Goal: Check status: Check status

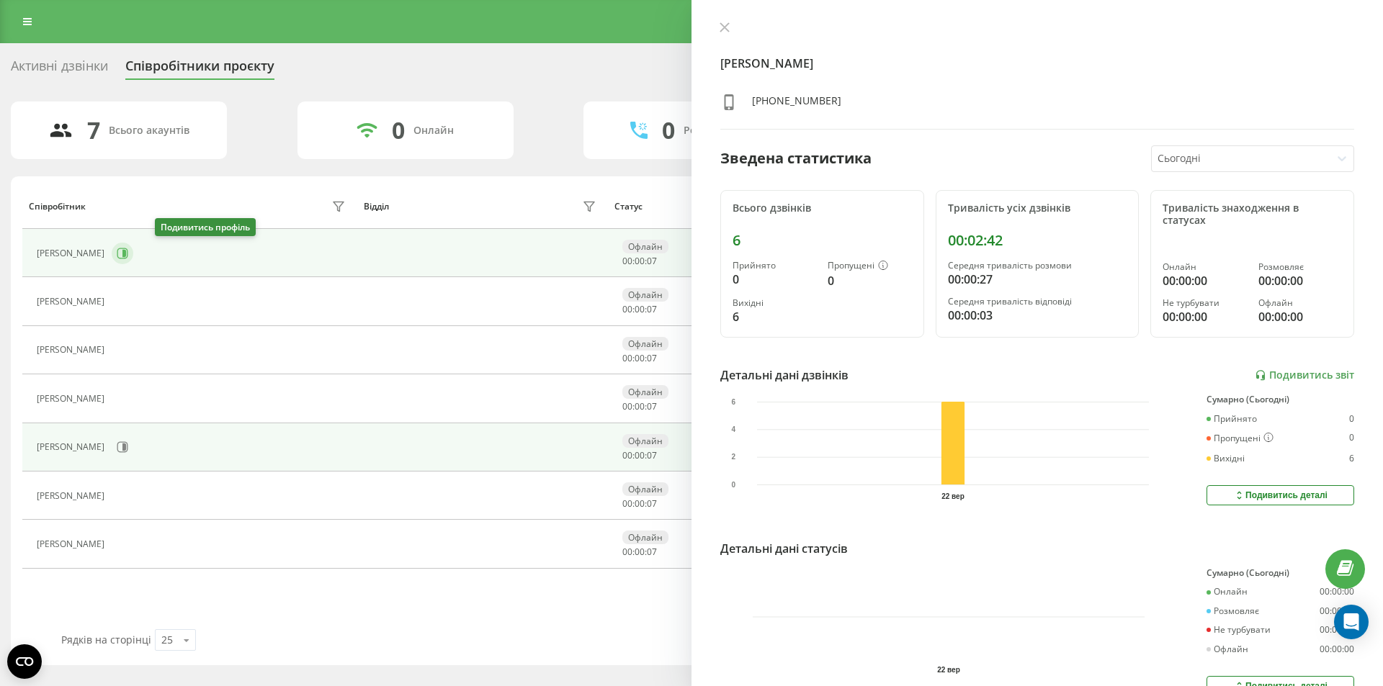
click at [133, 256] on button at bounding box center [123, 254] width 22 height 22
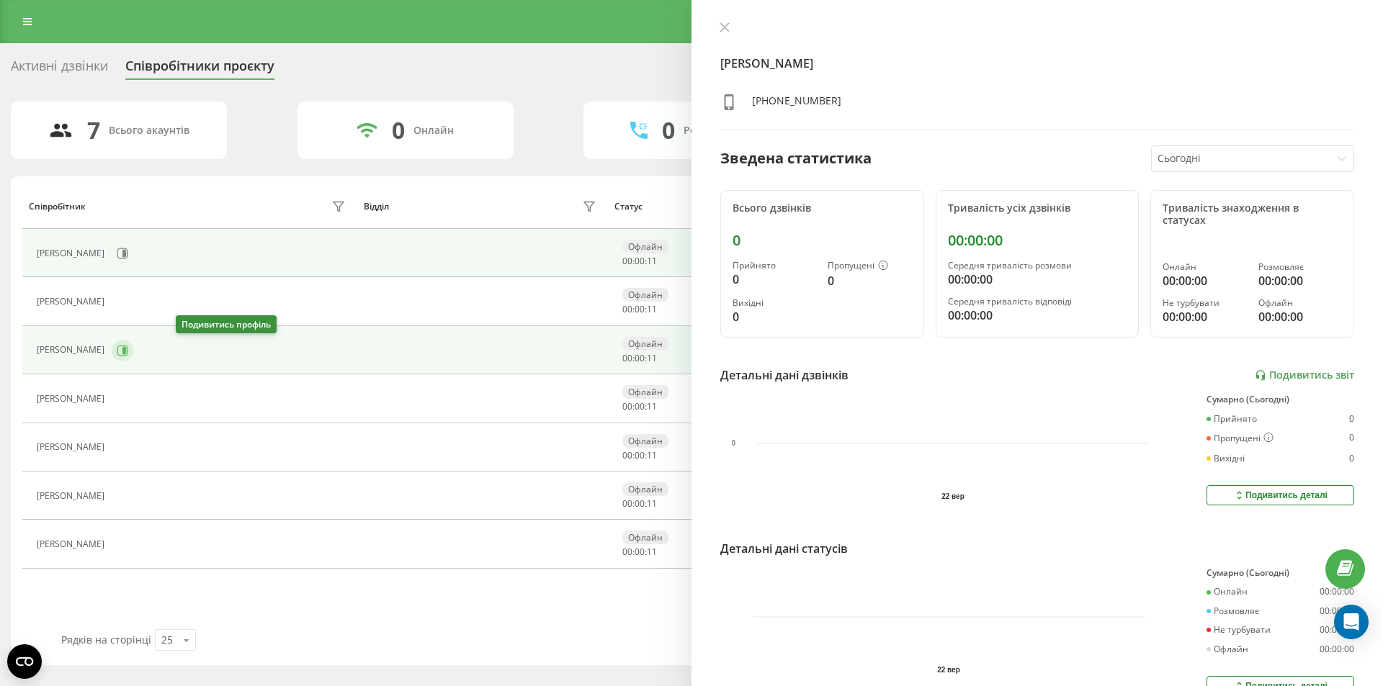
click at [128, 349] on icon at bounding box center [122, 350] width 11 height 11
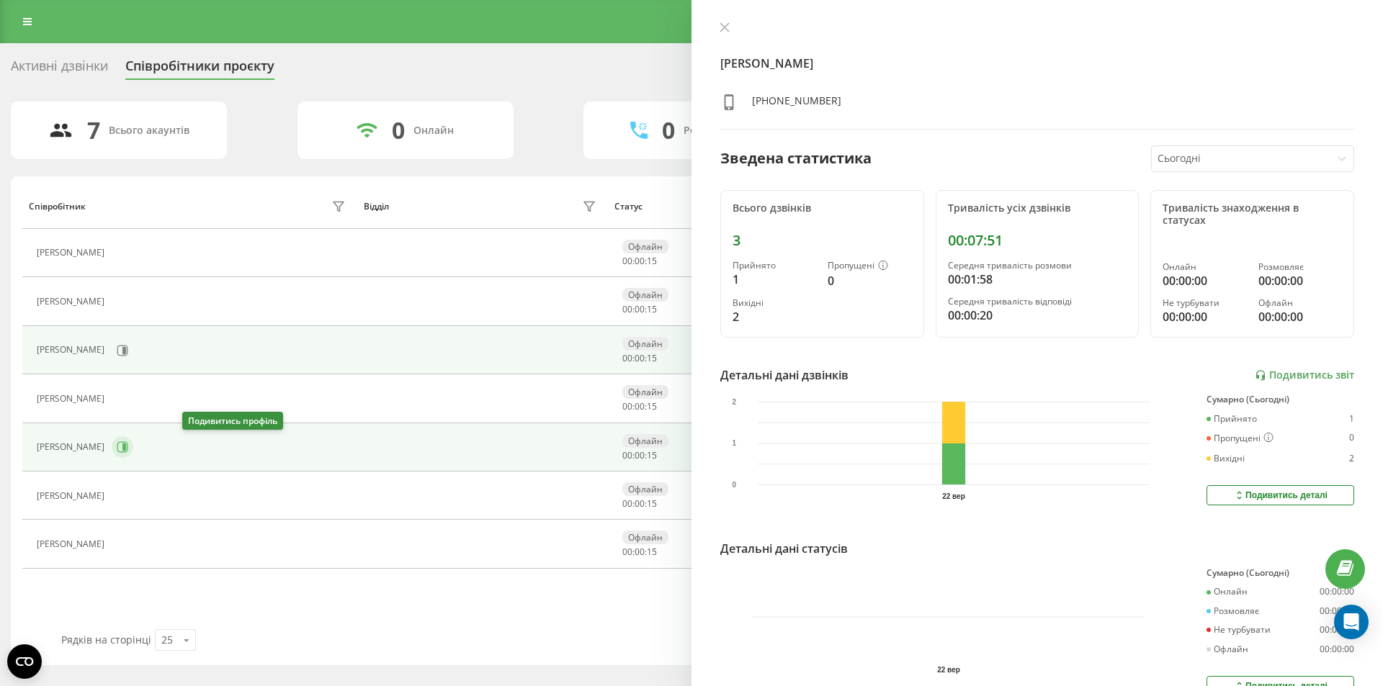
click at [128, 452] on icon at bounding box center [123, 447] width 12 height 12
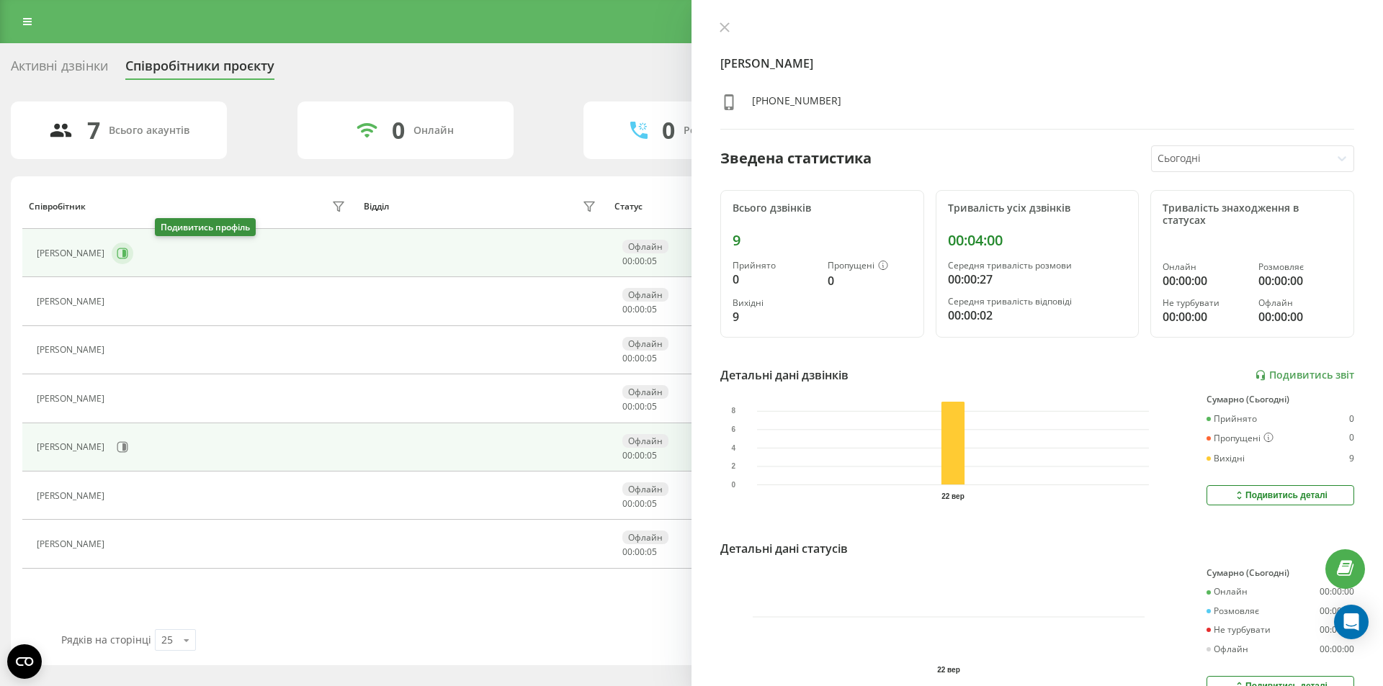
click at [126, 255] on icon at bounding box center [124, 253] width 4 height 7
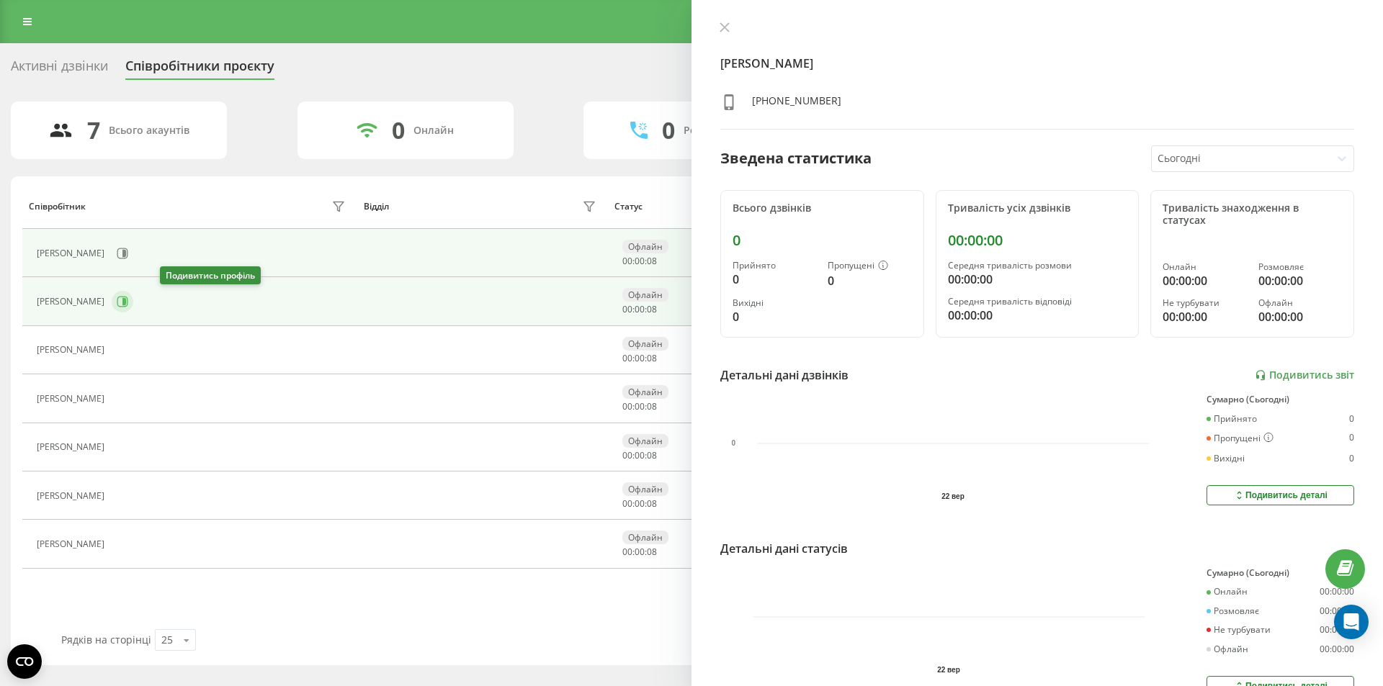
click at [128, 300] on icon at bounding box center [123, 302] width 12 height 12
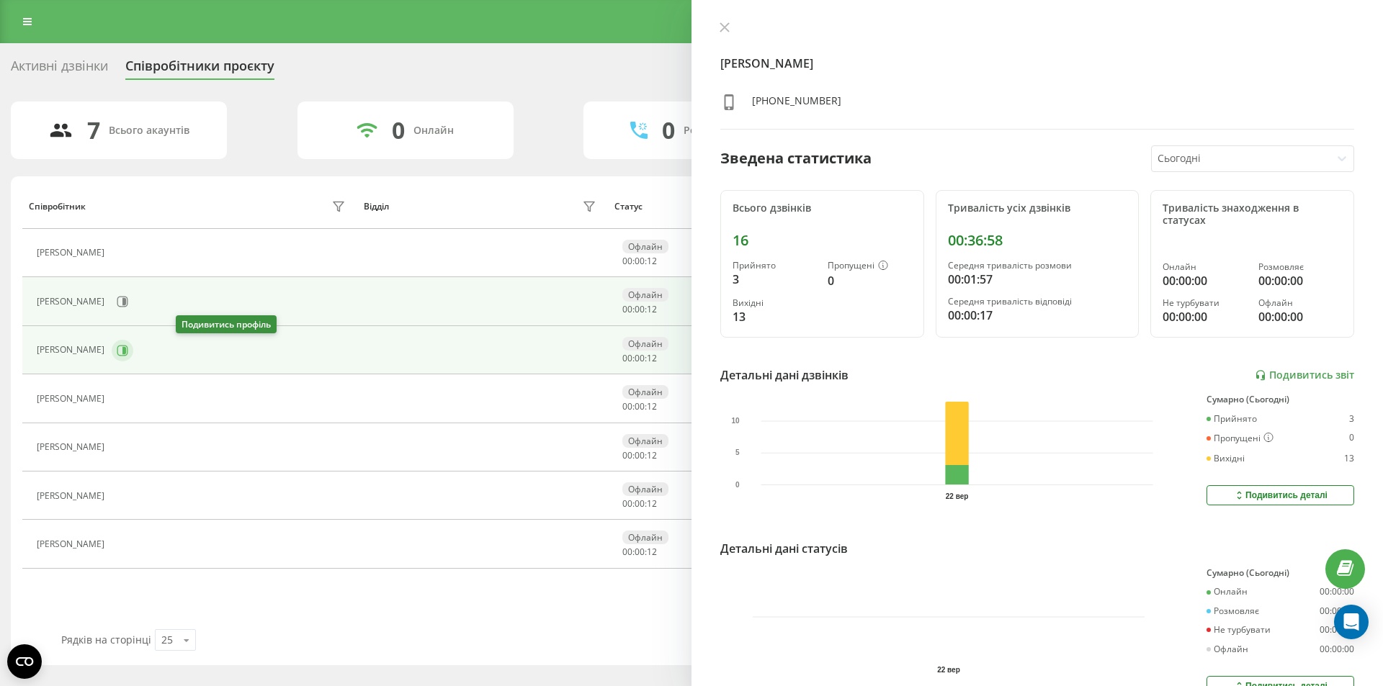
click at [128, 353] on icon at bounding box center [123, 351] width 12 height 12
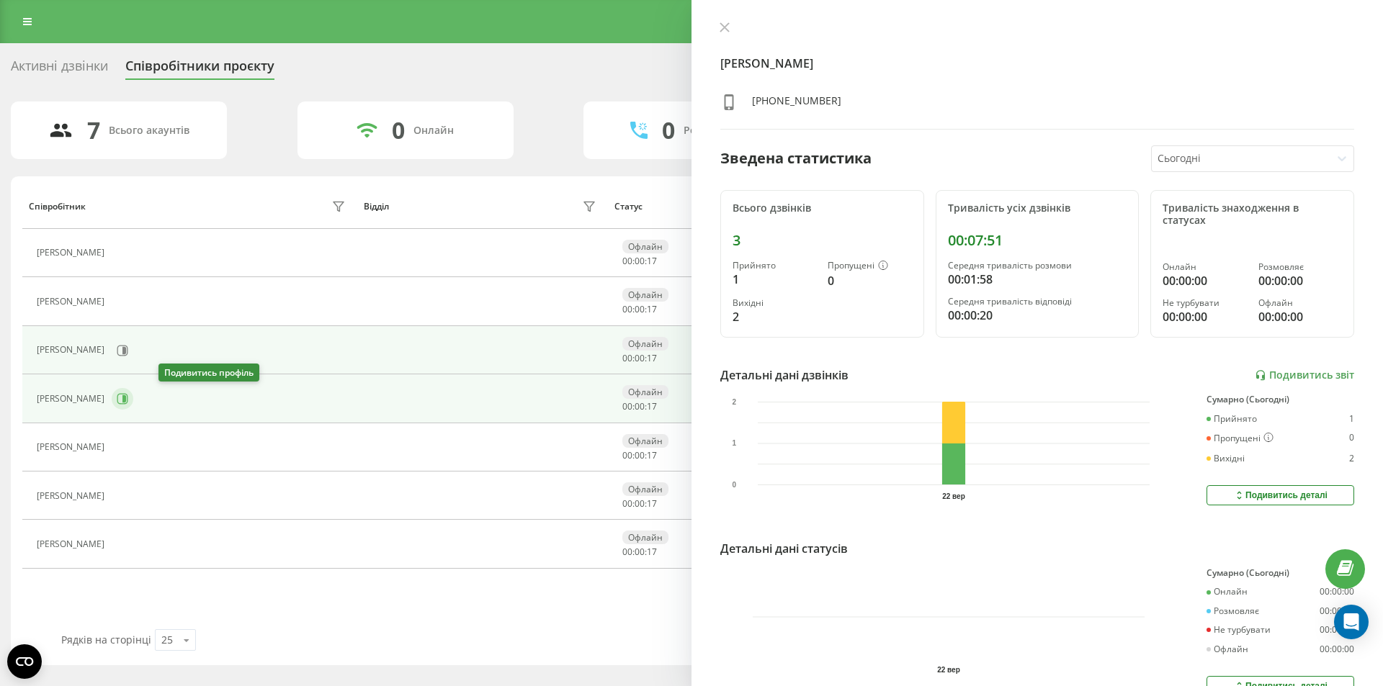
click at [133, 403] on button at bounding box center [123, 399] width 22 height 22
